Goal: Book appointment/travel/reservation

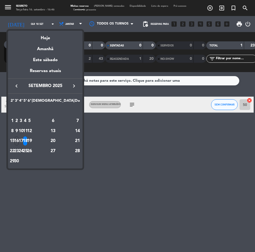
click at [75, 85] on icon "keyboard_arrow_right" at bounding box center [74, 86] width 6 height 6
click at [27, 119] on div "2" at bounding box center [25, 120] width 4 height 9
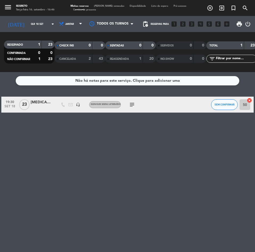
type input "Qui 2 out"
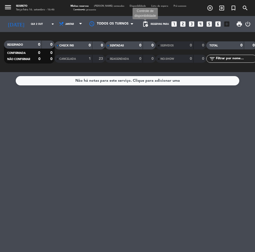
click at [148, 25] on span "pending_actions" at bounding box center [145, 24] width 6 height 6
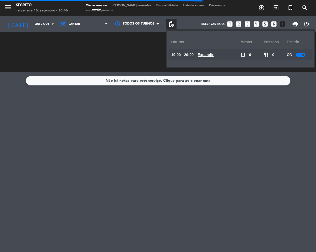
click at [255, 53] on div at bounding box center [300, 55] width 9 height 4
click at [126, 6] on span "[PERSON_NAME] semeadas" at bounding box center [132, 5] width 44 height 3
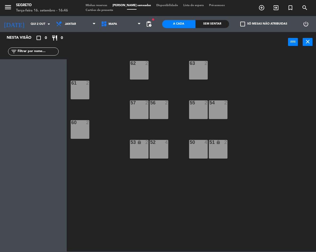
click at [139, 115] on div "57 2" at bounding box center [139, 109] width 19 height 19
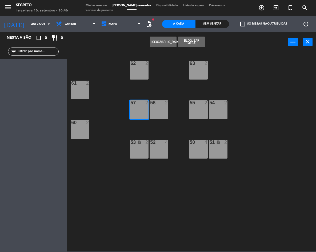
click at [156, 111] on div "56 2" at bounding box center [158, 109] width 19 height 19
click at [165, 39] on button "[GEOGRAPHIC_DATA]" at bounding box center [163, 42] width 27 height 11
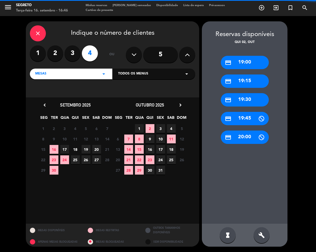
click at [250, 61] on div "credit_card 19:00" at bounding box center [245, 62] width 48 height 13
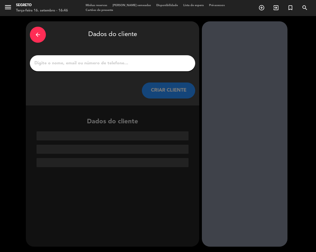
click at [137, 65] on input "1" at bounding box center [112, 62] width 157 height 7
paste input "Chafick"
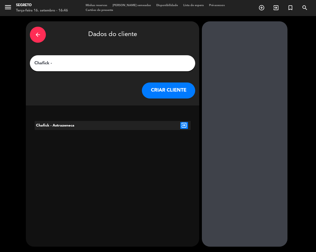
type input "Chafick -"
click at [184, 124] on icon "exit_to_app" at bounding box center [184, 125] width 8 height 7
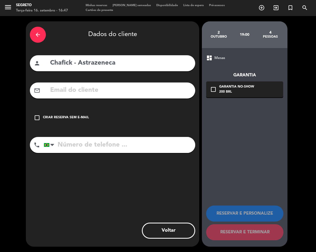
click at [37, 115] on icon "check_box_outline_blank" at bounding box center [37, 117] width 6 height 6
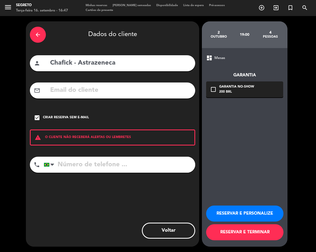
click at [255, 212] on button "RESERVAR E PERSONALIZE" at bounding box center [244, 213] width 77 height 16
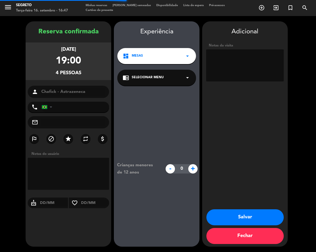
click at [127, 78] on icon "chrome_reader_mode" at bounding box center [126, 77] width 6 height 6
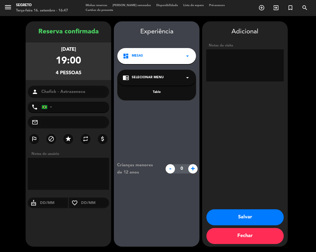
click at [139, 93] on div "Table" at bounding box center [157, 92] width 68 height 5
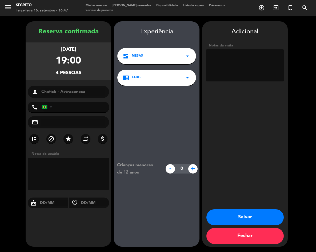
click at [232, 58] on textarea at bounding box center [245, 65] width 78 height 32
paste textarea "Tudo bem? Temos disponibilidade ? Se sim, gentileza reservar. Cliente: Chafick …"
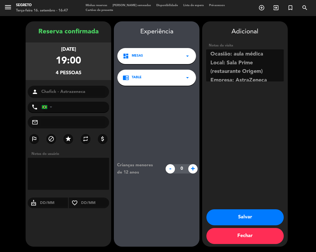
scroll to position [53, 0]
type textarea "Tudo bem? Temos disponibilidade ? Se sim, gentileza reservar. Cliente: Chafick …"
click at [252, 215] on button "Salvar" at bounding box center [244, 217] width 77 height 16
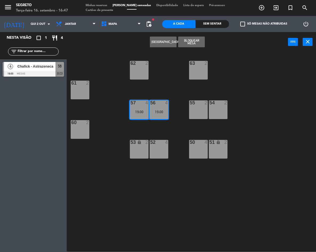
click at [99, 5] on span "Minhas reservas" at bounding box center [96, 5] width 27 height 3
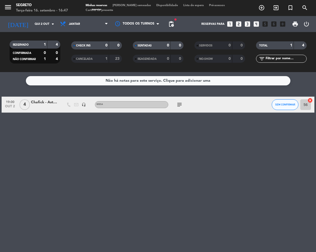
click at [49, 102] on div "Chafick - Astrazeneca" at bounding box center [44, 102] width 27 height 6
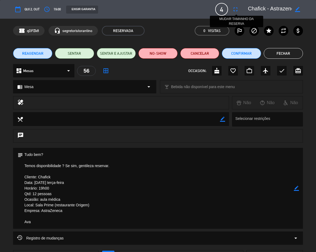
click at [238, 9] on icon "fullscreen" at bounding box center [235, 9] width 6 height 6
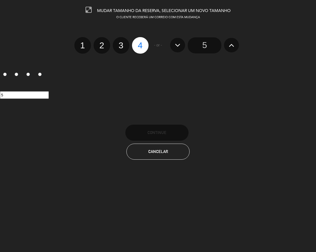
click at [229, 44] on icon at bounding box center [232, 45] width 6 height 9
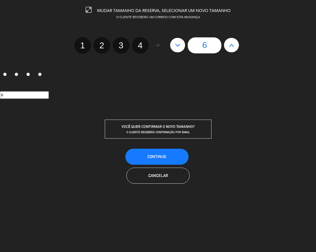
click at [229, 44] on icon at bounding box center [232, 45] width 6 height 9
type input "7"
click at [229, 44] on icon at bounding box center [232, 45] width 6 height 9
type input "8"
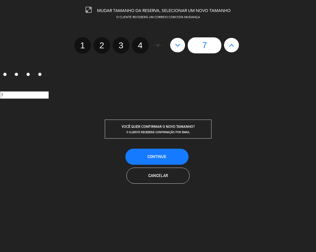
type input "8"
click at [229, 44] on icon at bounding box center [232, 45] width 6 height 9
type input "9"
click at [229, 44] on icon at bounding box center [232, 45] width 6 height 9
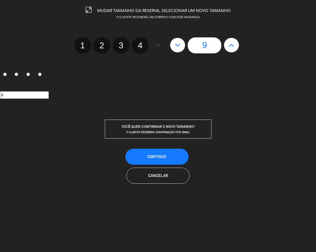
type input "10"
click at [229, 44] on icon at bounding box center [232, 45] width 6 height 9
type input "11"
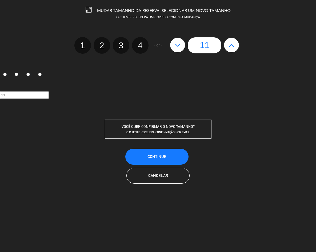
click at [229, 44] on icon at bounding box center [232, 45] width 6 height 9
type input "12"
click at [157, 154] on span "CONTINUE" at bounding box center [156, 156] width 19 height 5
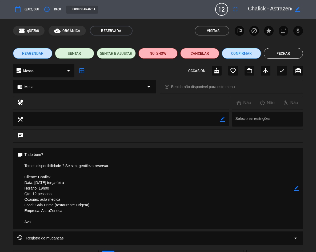
click at [255, 56] on button "Fechar" at bounding box center [283, 53] width 39 height 11
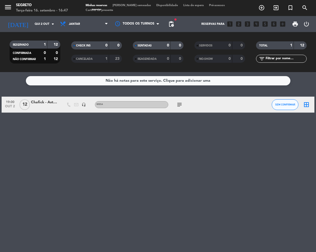
click at [255, 106] on icon "border_all" at bounding box center [306, 104] width 6 height 6
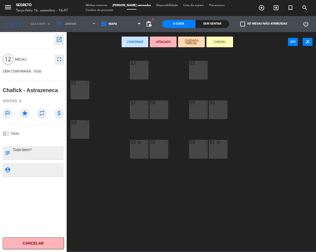
click at [215, 108] on div "54 2" at bounding box center [218, 109] width 19 height 19
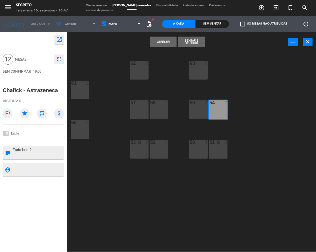
click at [198, 71] on div "63 2" at bounding box center [198, 70] width 19 height 19
click at [128, 65] on div "62" at bounding box center [130, 63] width 9 height 5
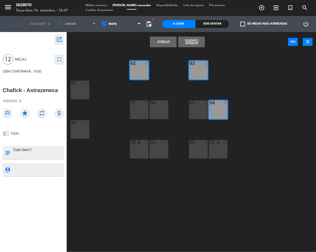
click at [75, 91] on div "61 2" at bounding box center [80, 89] width 19 height 19
click at [79, 125] on div at bounding box center [80, 122] width 9 height 5
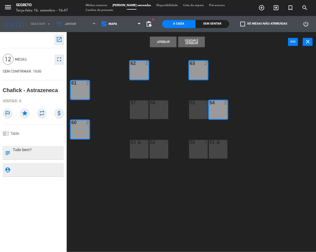
click at [134, 106] on div "57 2" at bounding box center [139, 102] width 19 height 5
click at [157, 108] on div "56 2" at bounding box center [158, 109] width 19 height 19
click at [230, 151] on div "62 2 63 2 61 2 57 2 56 2 55 2 54 2 60 2 52 4 50 4 53 lock 2 51 lock 2" at bounding box center [193, 151] width 246 height 200
click at [211, 149] on div "51 lock 2" at bounding box center [218, 149] width 19 height 19
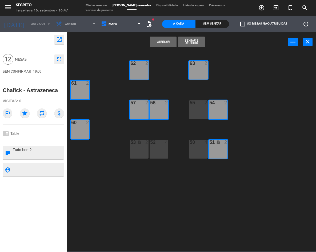
click at [192, 150] on div "50 4" at bounding box center [198, 149] width 19 height 19
click at [190, 102] on div "55" at bounding box center [189, 102] width 0 height 5
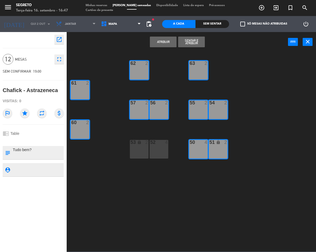
click at [148, 154] on div "53 lock 2" at bounding box center [139, 149] width 19 height 19
drag, startPoint x: 159, startPoint y: 149, endPoint x: 160, endPoint y: 123, distance: 26.4
click at [159, 149] on div "52 4" at bounding box center [158, 149] width 19 height 19
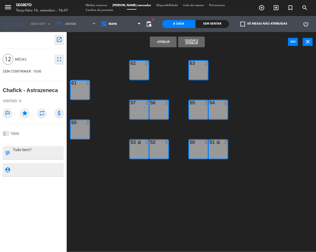
click at [163, 42] on button "Atribuir" at bounding box center [163, 42] width 27 height 11
